Goal: Task Accomplishment & Management: Use online tool/utility

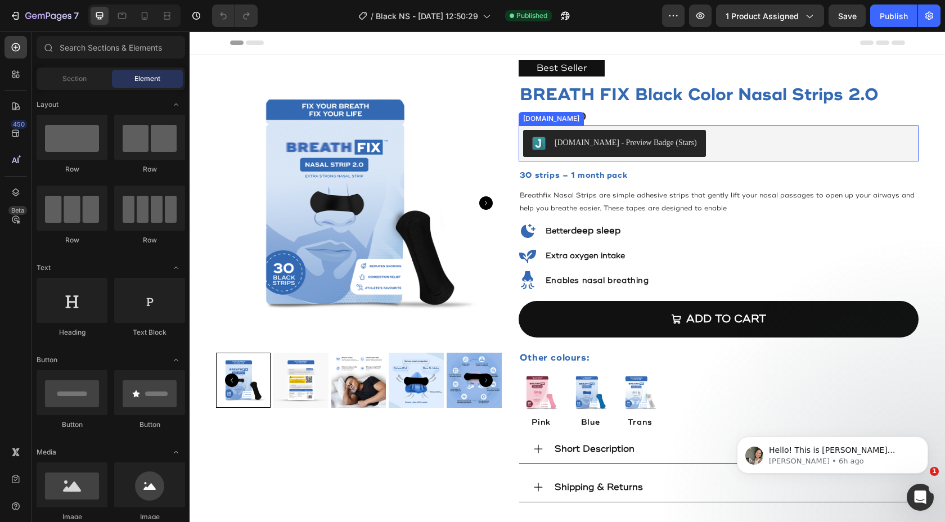
click at [733, 154] on div "[DOMAIN_NAME] - Preview Badge (Stars)" at bounding box center [718, 143] width 391 height 27
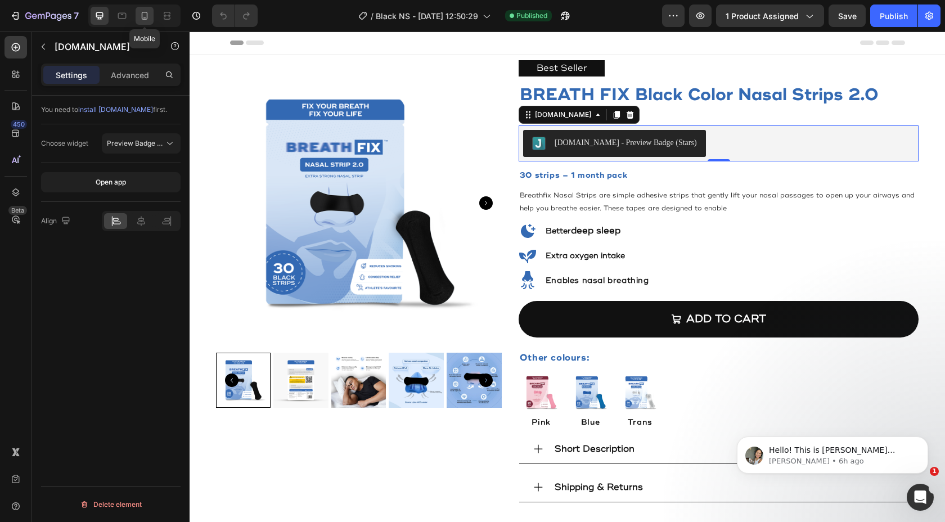
click at [139, 18] on icon at bounding box center [144, 15] width 11 height 11
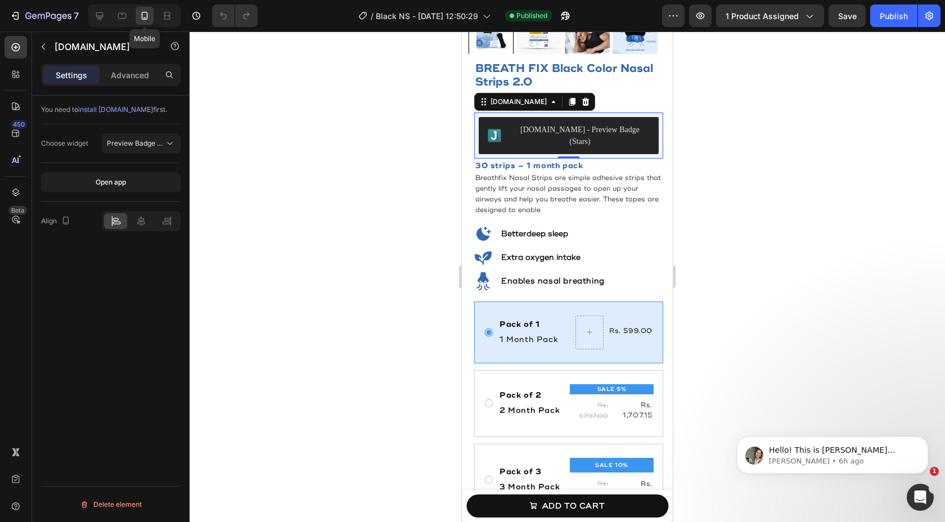
scroll to position [281, 0]
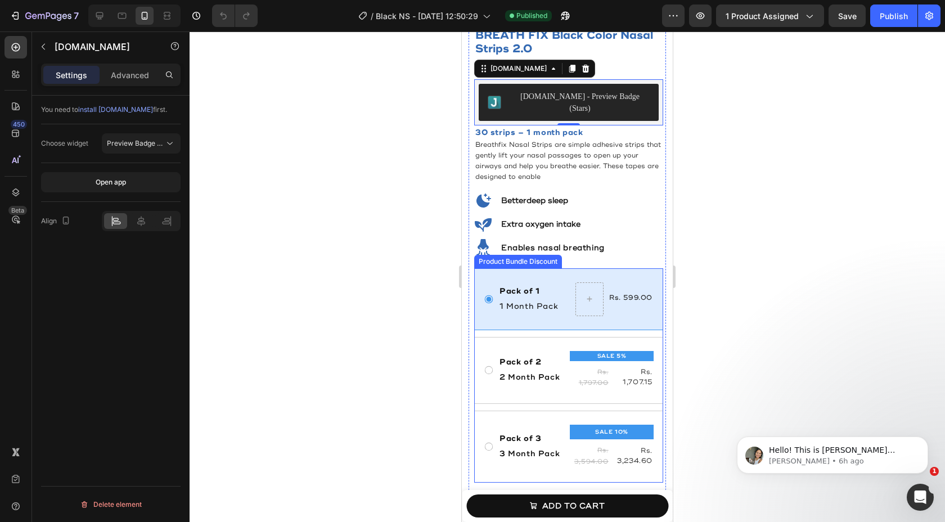
click at [626, 268] on div "Pack of 1 Text Block 1 Month Pack Text Block Rs. 599.00 Product Price Product P…" at bounding box center [568, 299] width 189 height 62
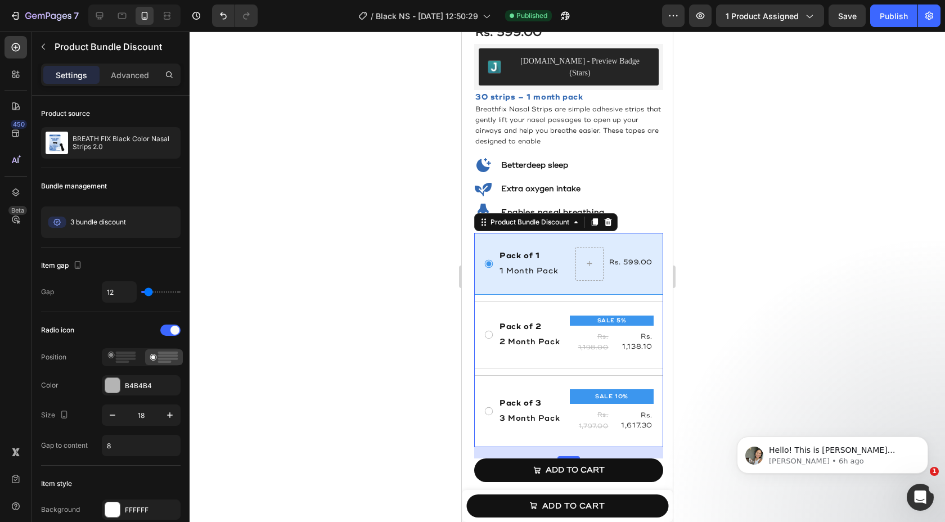
scroll to position [314, 0]
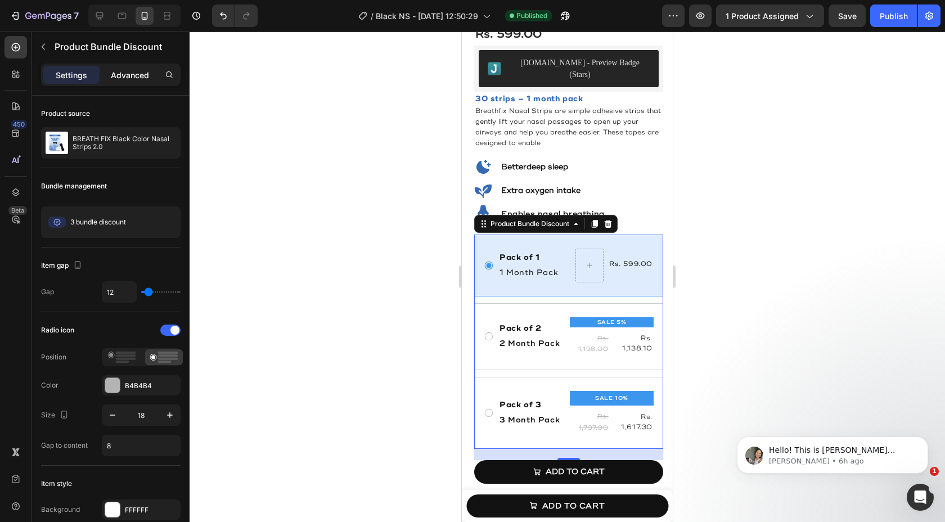
click at [143, 81] on div "Advanced" at bounding box center [130, 75] width 56 height 18
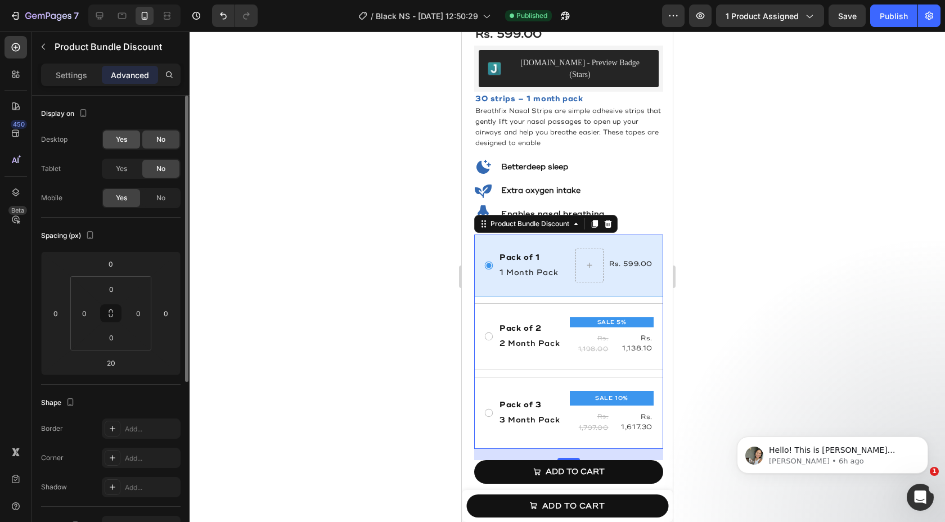
click at [129, 145] on div "Yes" at bounding box center [121, 139] width 37 height 18
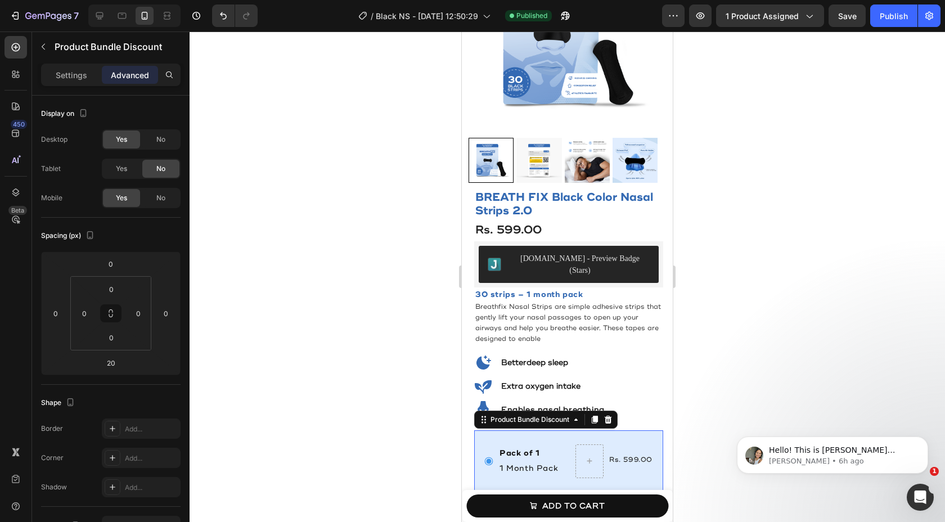
scroll to position [0, 0]
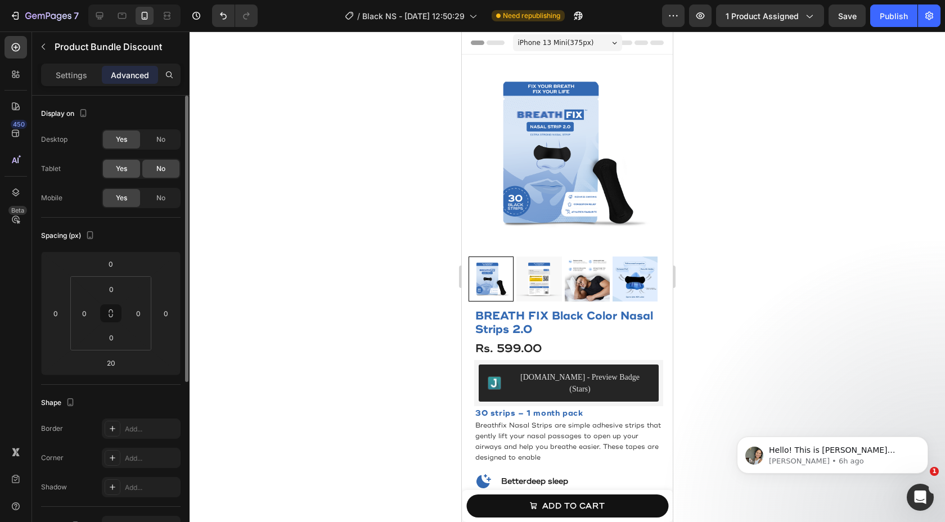
click at [119, 167] on span "Yes" at bounding box center [121, 169] width 11 height 10
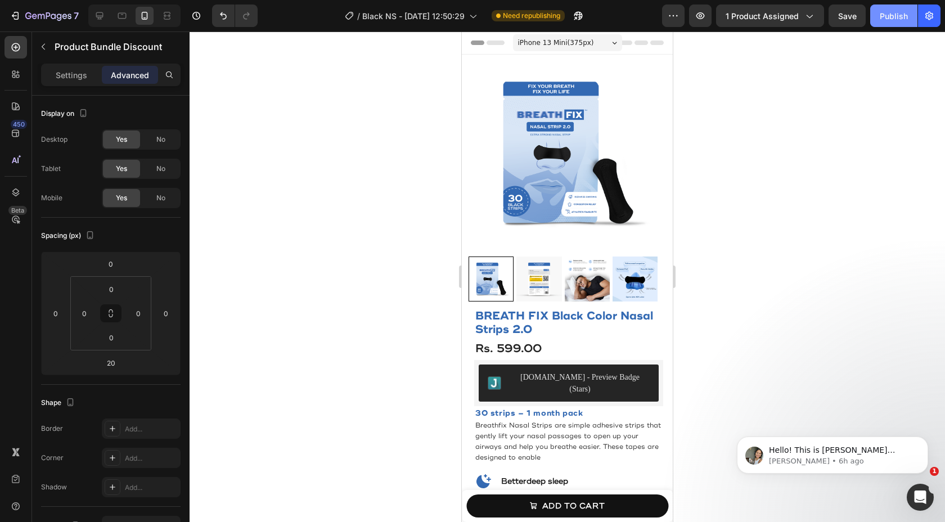
click at [896, 22] on button "Publish" at bounding box center [893, 15] width 47 height 22
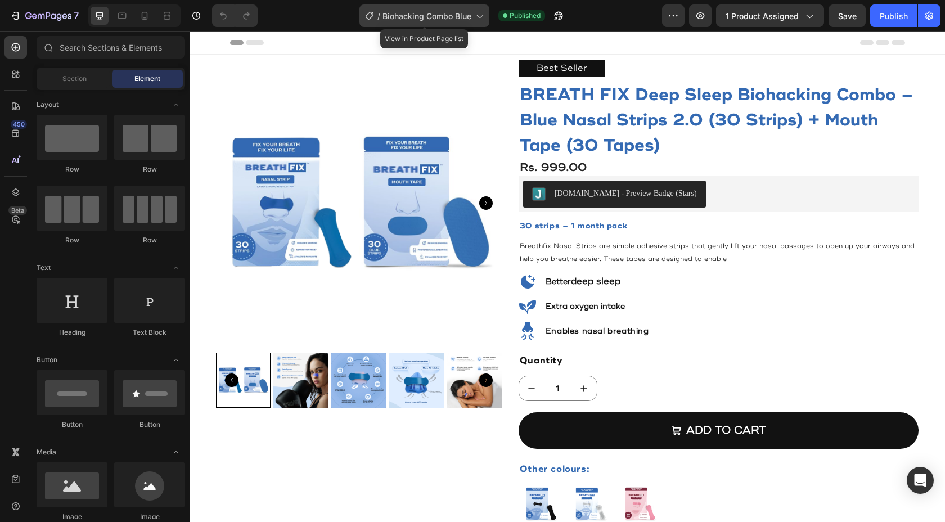
click at [434, 25] on div "/ Biohacking Combo Blue" at bounding box center [424, 15] width 130 height 22
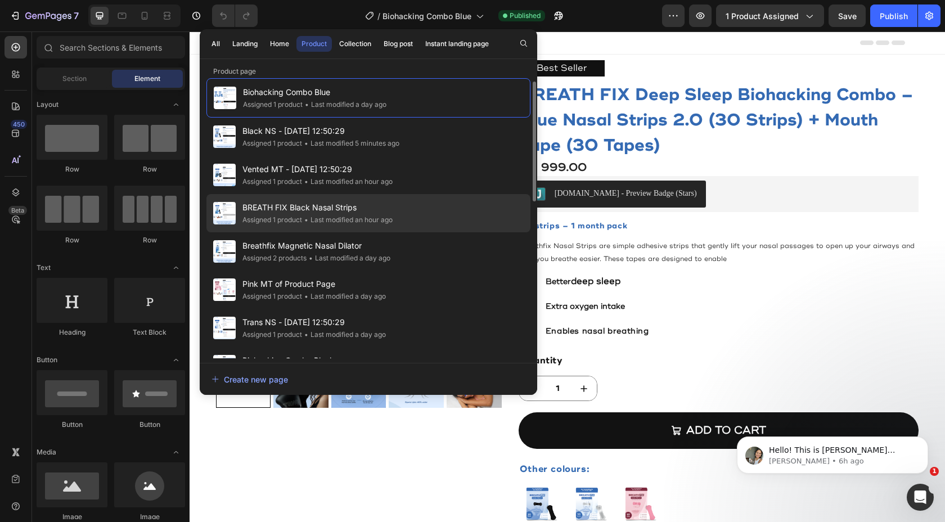
scroll to position [8, 0]
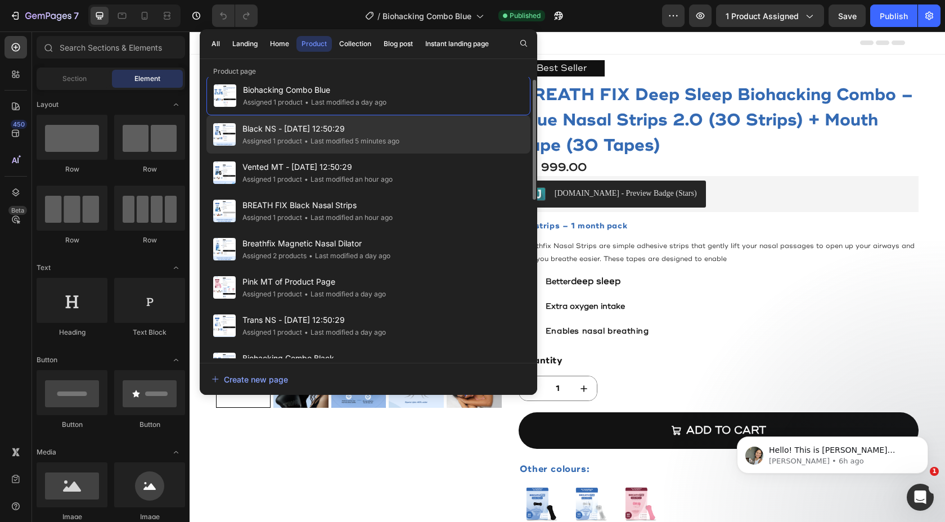
click at [382, 132] on span "Black NS - [DATE] 12:50:29" at bounding box center [320, 128] width 157 height 13
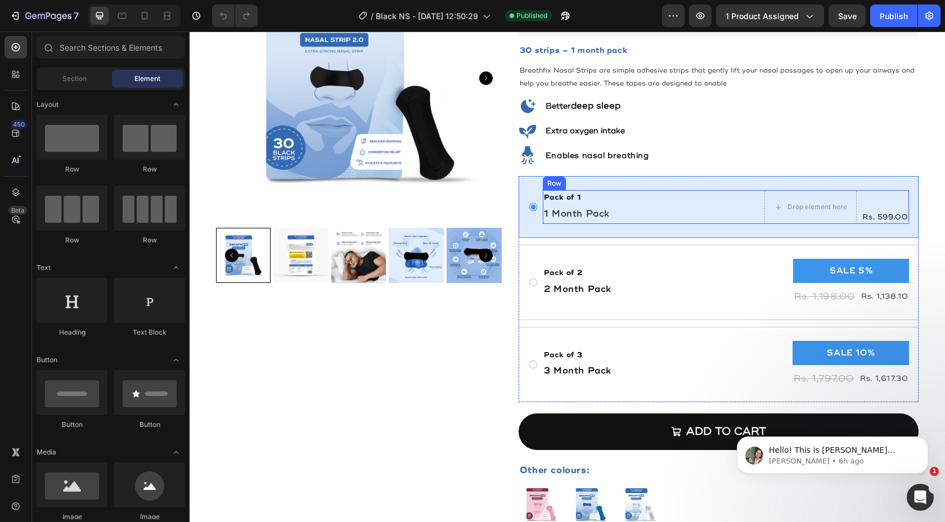
scroll to position [124, 0]
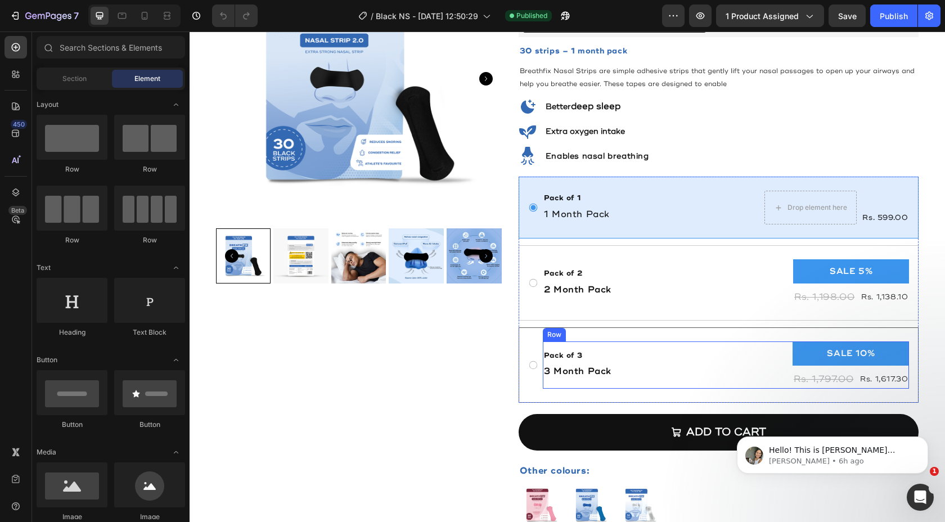
click at [621, 348] on div "Pack of 3 Text Block 3 Month Pack Text Block SALE 10% Product Badge Rs. 1,797.0…" at bounding box center [726, 364] width 367 height 47
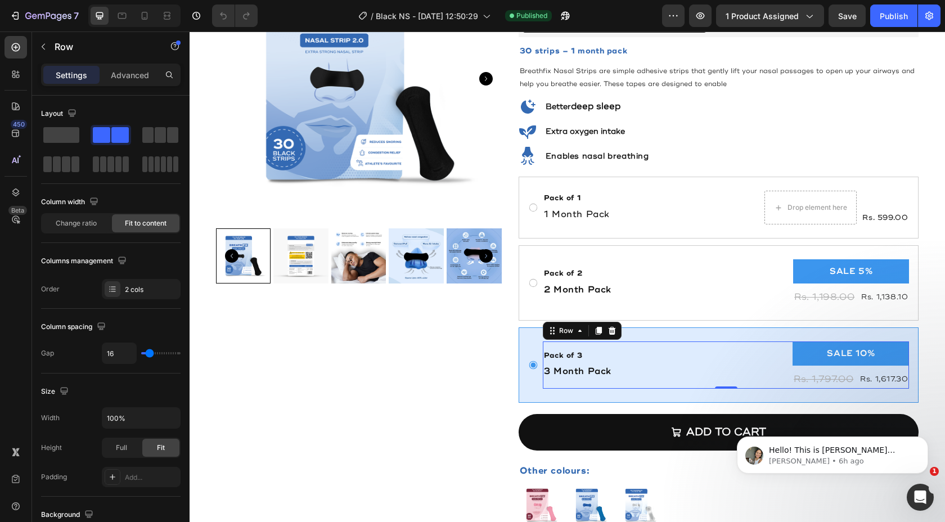
click at [647, 354] on div "Pack of 3 Text Block 3 Month Pack Text Block SALE 10% Product Badge Rs. 1,797.0…" at bounding box center [726, 364] width 367 height 47
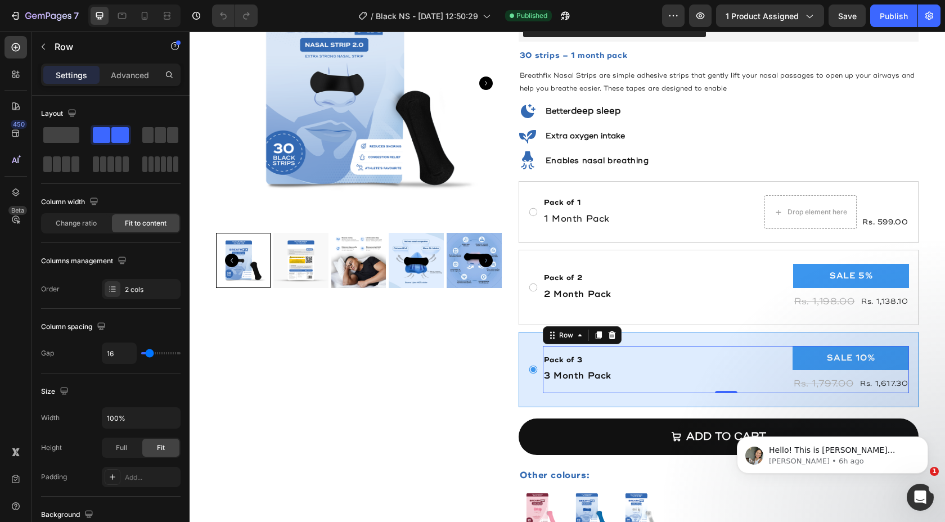
scroll to position [122, 0]
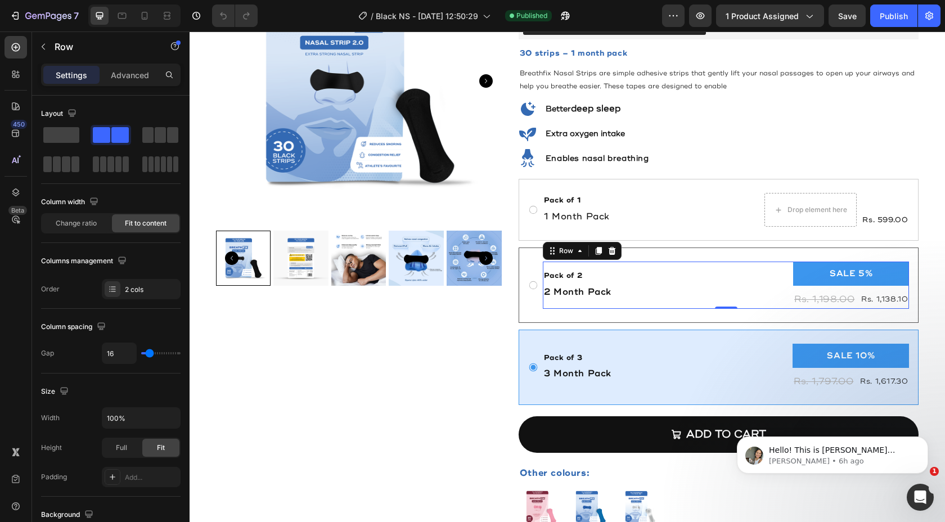
click at [661, 293] on div "Pack of 2 Text Block 2 Month Pack Text Block SALE 5% Product Badge Rs. 1,198.00…" at bounding box center [726, 285] width 367 height 47
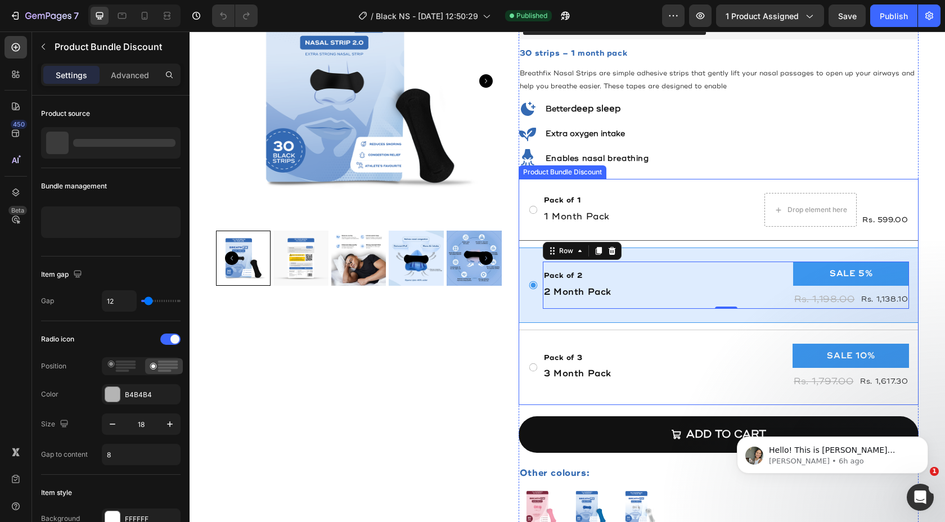
click at [700, 179] on div "Pack of 1 Text Block 1 Month Pack Text Block Drop element here Rs. 599.00 Produ…" at bounding box center [719, 210] width 400 height 62
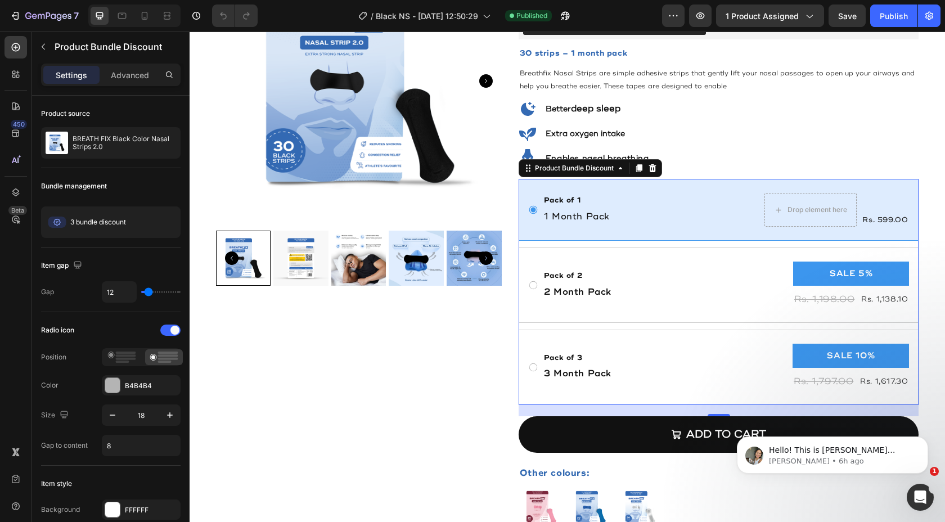
click at [533, 242] on div "Pack of 1 Text Block 1 Month Pack Text Block Drop element here Rs. 599.00 Produ…" at bounding box center [719, 292] width 400 height 226
click at [138, 75] on p "Advanced" at bounding box center [130, 75] width 38 height 12
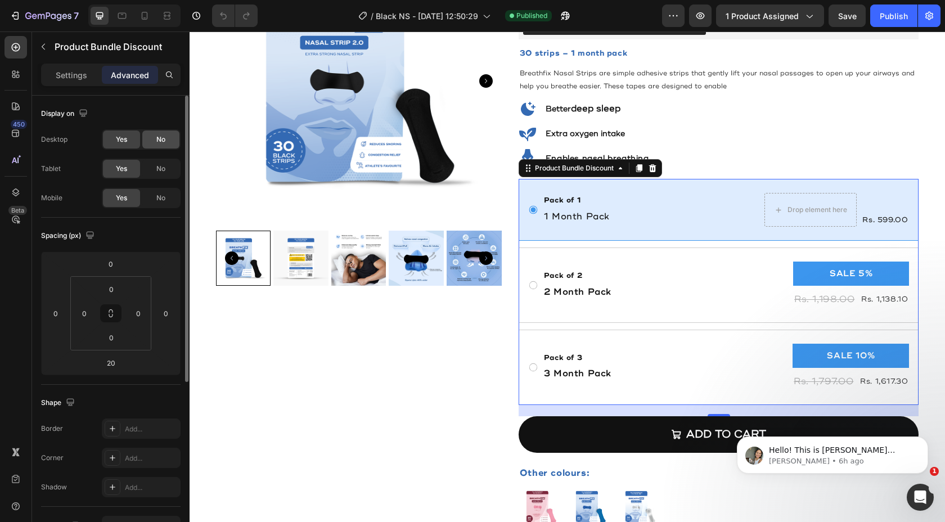
click at [161, 141] on span "No" at bounding box center [160, 139] width 9 height 10
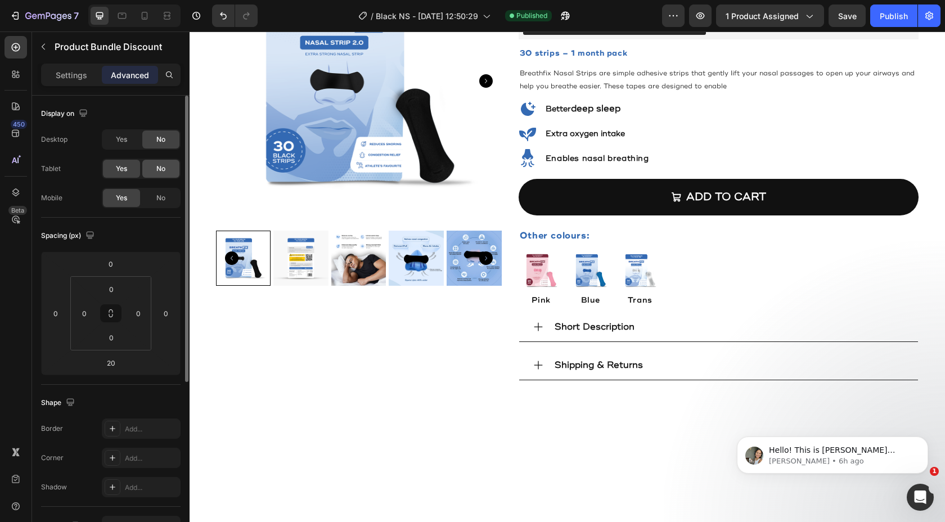
click at [165, 167] on span "No" at bounding box center [160, 169] width 9 height 10
click at [131, 142] on div "Yes" at bounding box center [121, 139] width 37 height 18
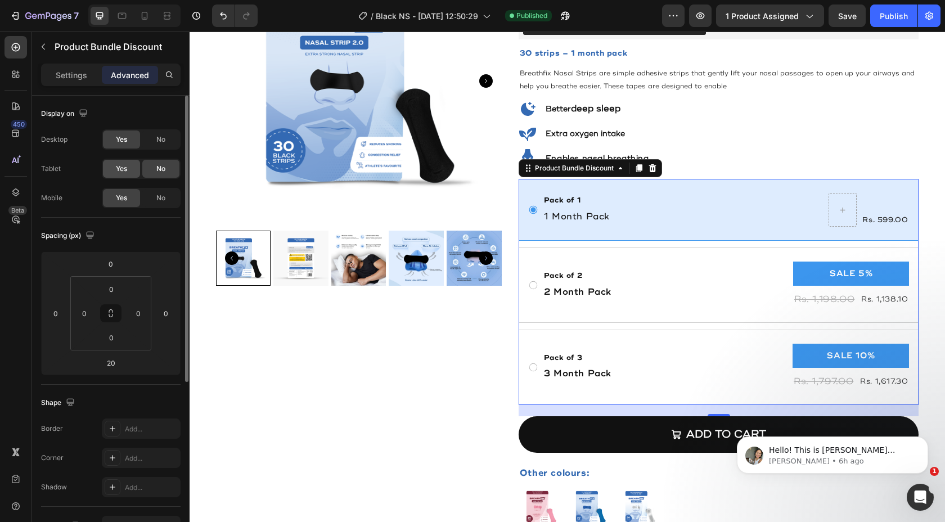
click at [131, 172] on div "Yes" at bounding box center [121, 169] width 37 height 18
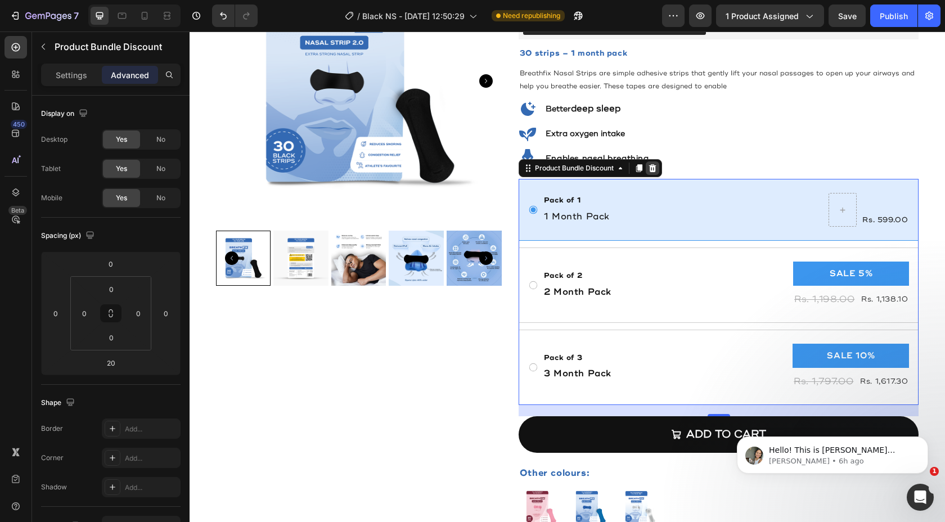
click at [651, 173] on div at bounding box center [652, 167] width 13 height 13
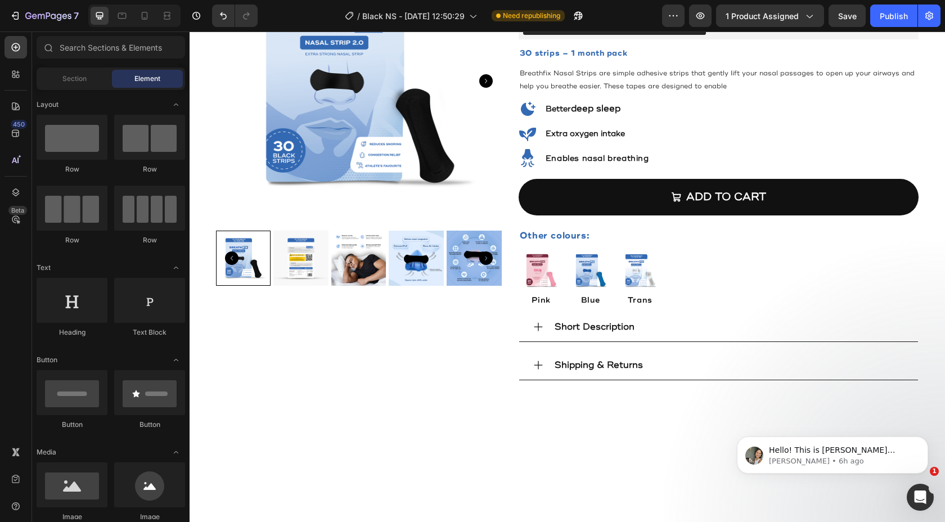
click at [885, 29] on div "7 Version history / Black NS - Apr 12, 12:50:29 Need republishing Preview 1 pro…" at bounding box center [472, 16] width 945 height 32
click at [890, 20] on div "Publish" at bounding box center [894, 16] width 28 height 12
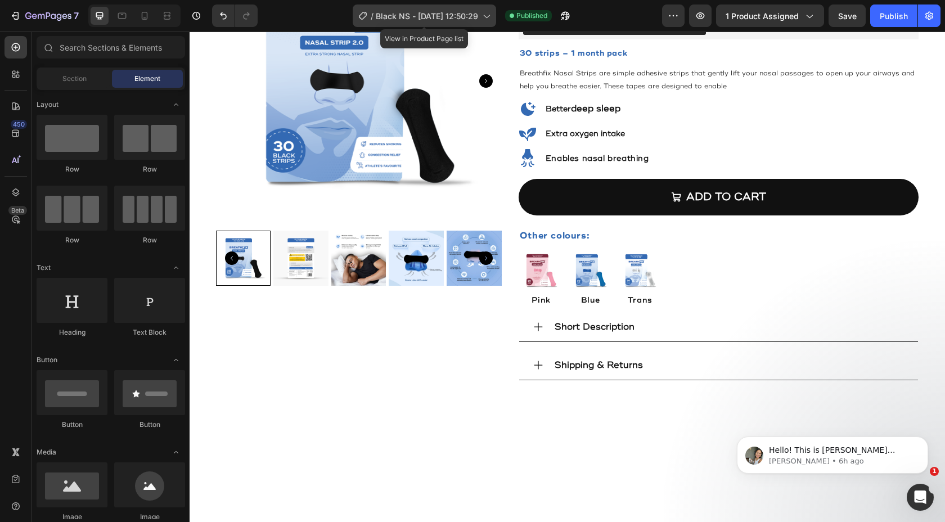
click at [478, 18] on div "/ Black NS - Apr 12, 12:50:29" at bounding box center [424, 15] width 143 height 22
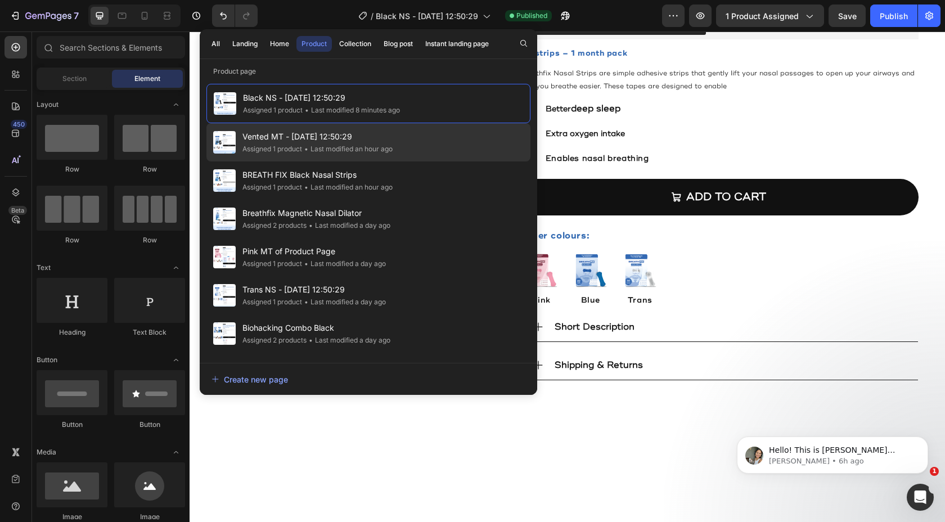
click at [447, 161] on div "Vented MT - Apr 12, 12:50:29 Assigned 1 product • Last modified an hour ago" at bounding box center [368, 180] width 324 height 38
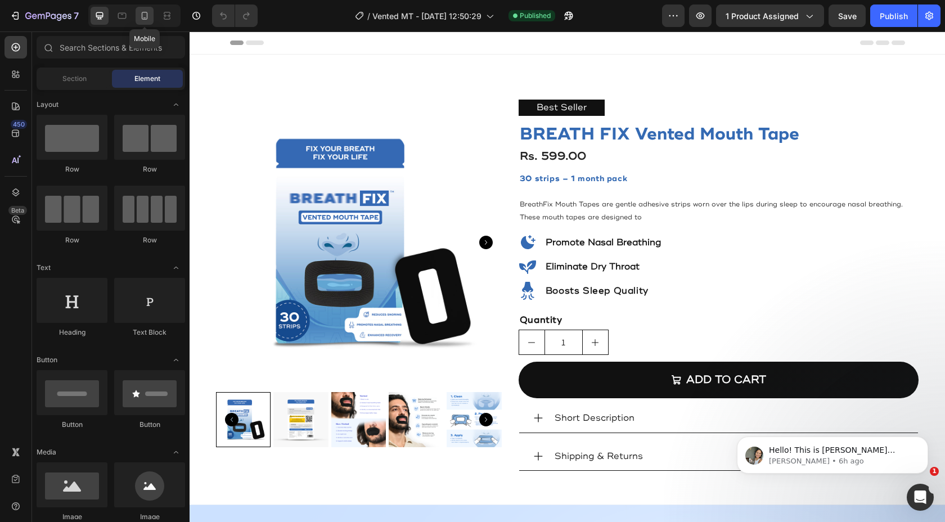
click at [148, 24] on div at bounding box center [145, 16] width 18 height 18
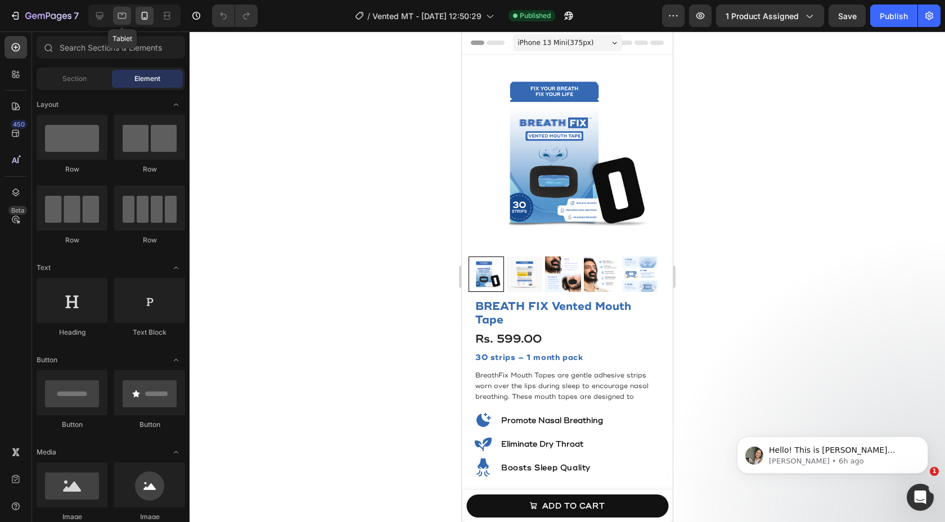
click at [128, 18] on div at bounding box center [122, 16] width 18 height 18
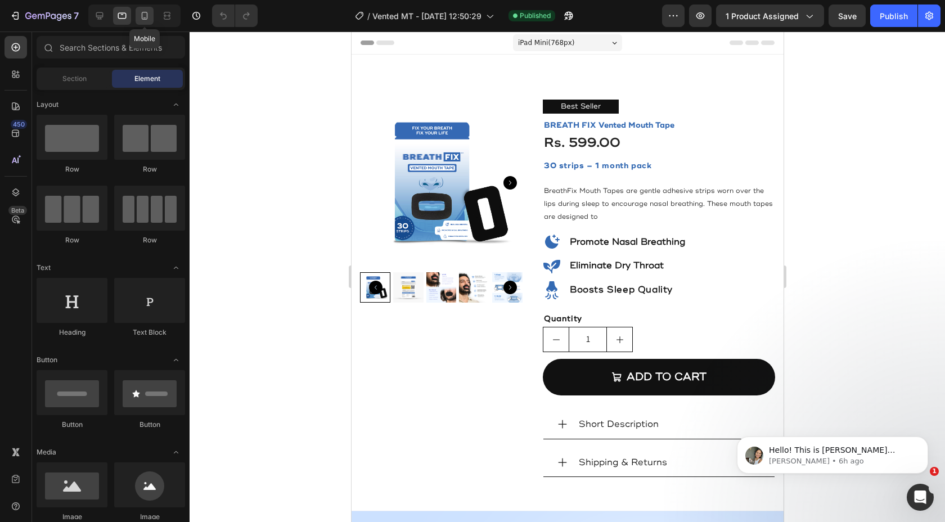
click at [142, 15] on icon at bounding box center [145, 16] width 6 height 8
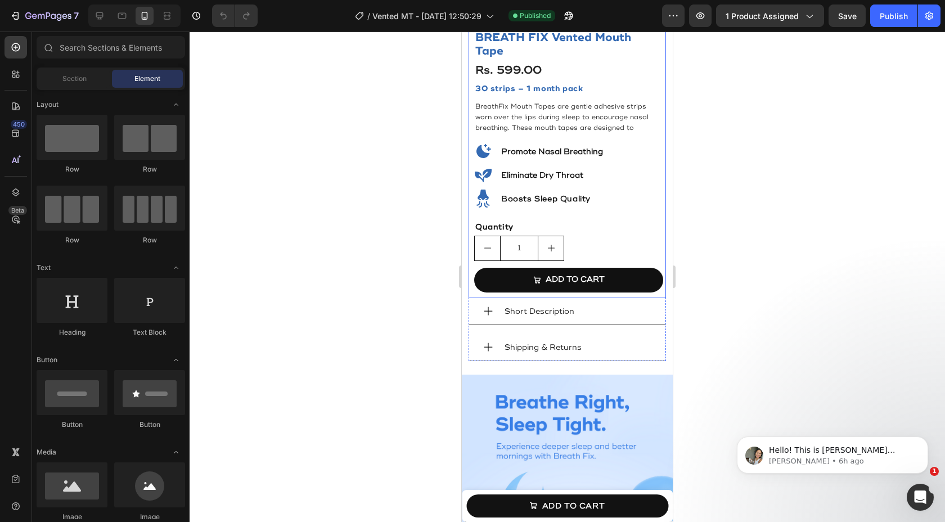
scroll to position [283, 0]
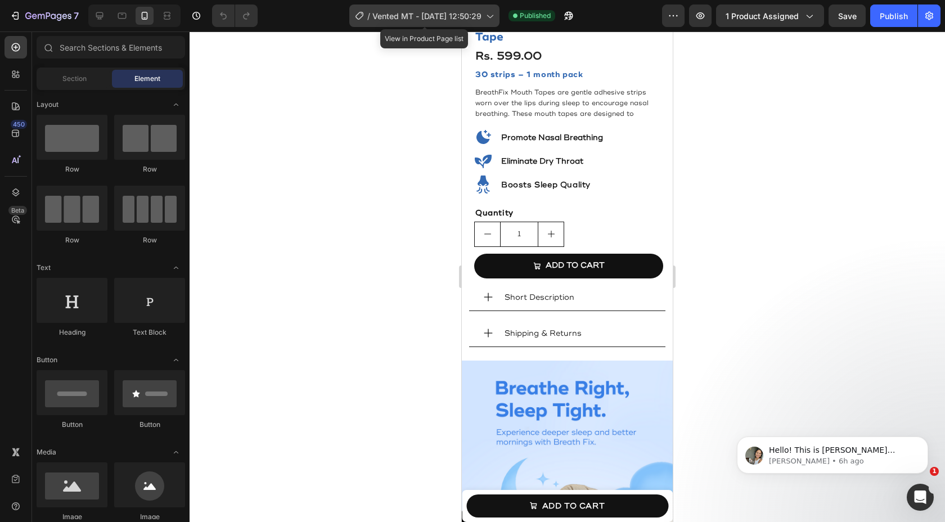
click at [448, 14] on span "Vented MT - [DATE] 12:50:29" at bounding box center [426, 16] width 109 height 12
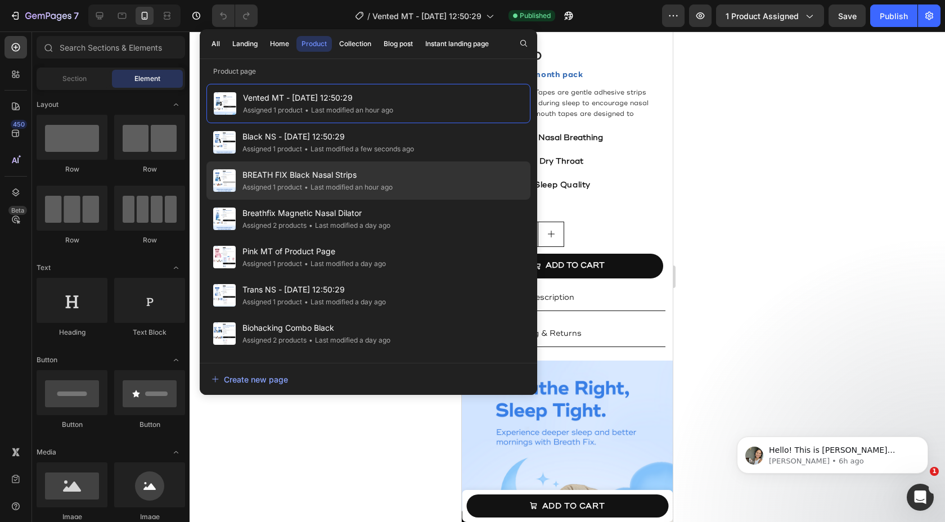
click at [411, 200] on div "BREATH FIX Black Nasal Strips Assigned 1 product • Last modified an hour ago" at bounding box center [368, 219] width 324 height 38
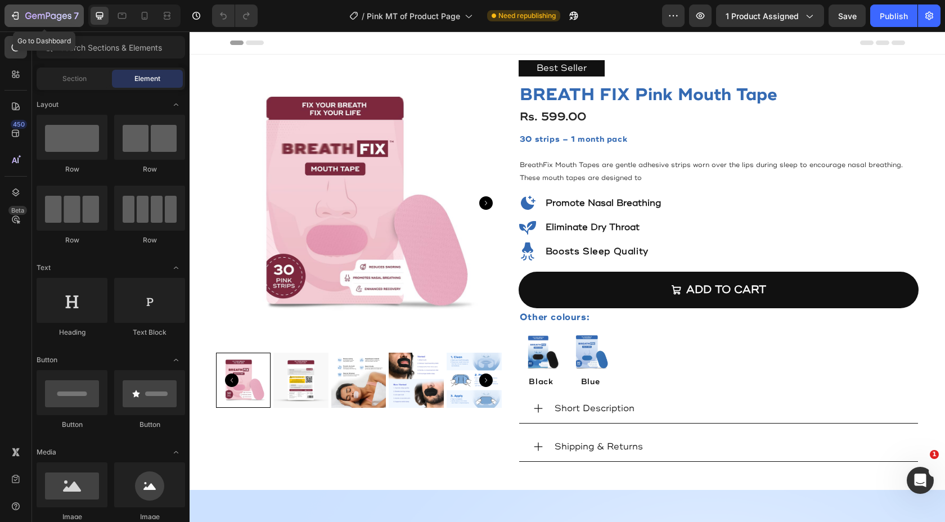
click at [7, 14] on button "7" at bounding box center [43, 15] width 79 height 22
